Goal: Transaction & Acquisition: Obtain resource

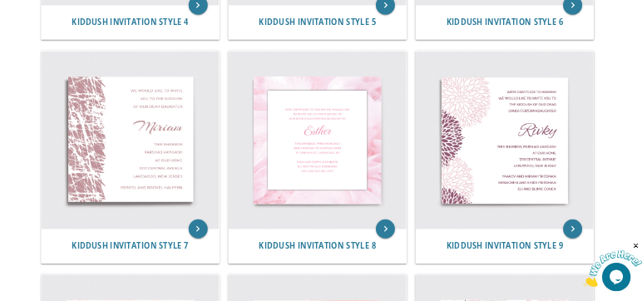
scroll to position [1081, 0]
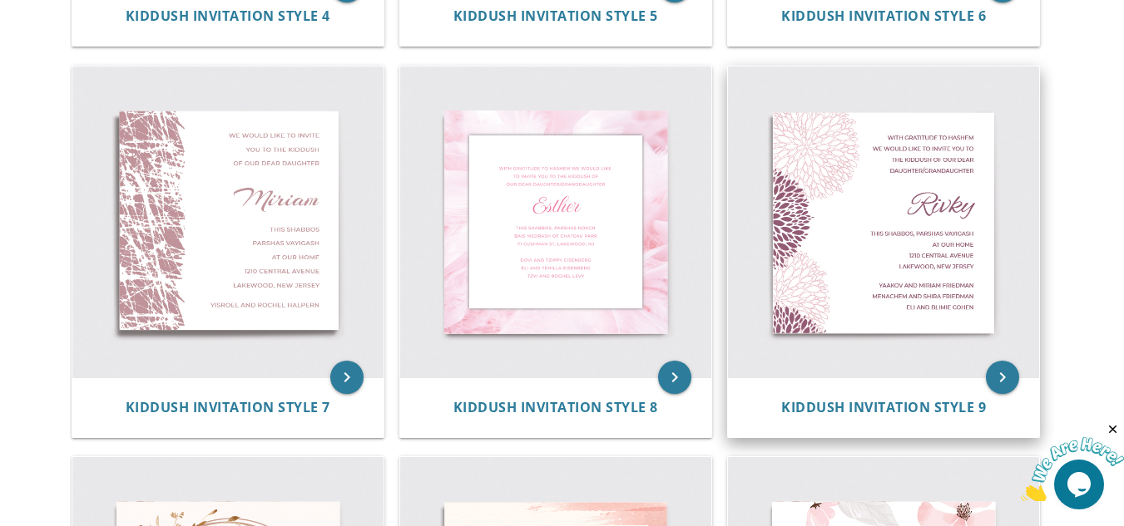
click at [913, 198] on img at bounding box center [883, 222] width 311 height 311
click at [1001, 376] on icon "keyboard_arrow_right" at bounding box center [1002, 377] width 33 height 33
click at [901, 269] on img at bounding box center [883, 222] width 311 height 311
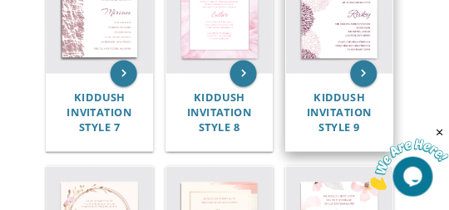
scroll to position [892, 0]
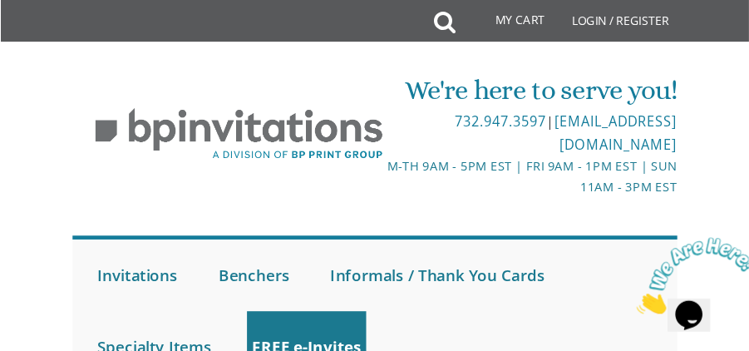
scroll to position [517, 0]
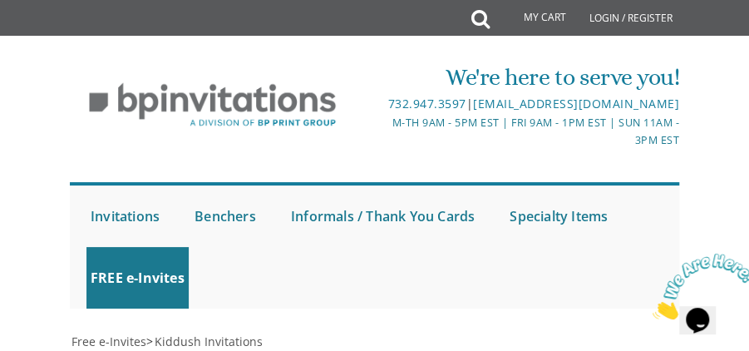
drag, startPoint x: 579, startPoint y: 93, endPoint x: 679, endPoint y: 159, distance: 119.5
